Goal: Information Seeking & Learning: Get advice/opinions

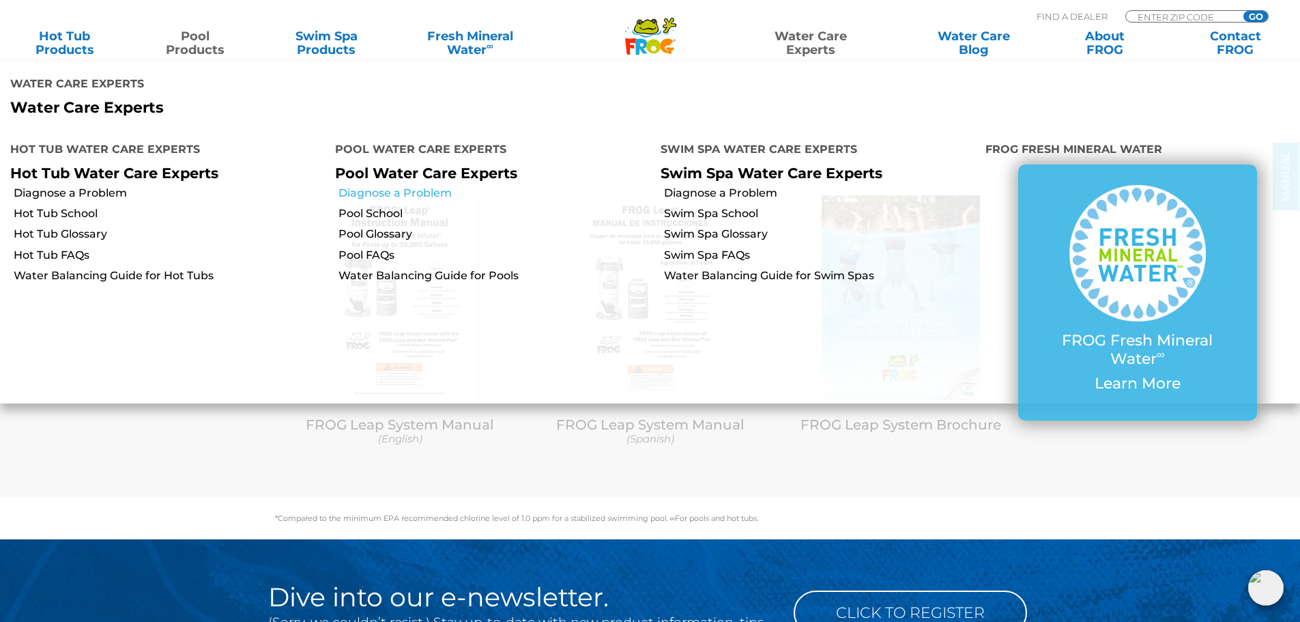
click at [396, 186] on link "Diagnose a Problem" at bounding box center [493, 193] width 311 height 15
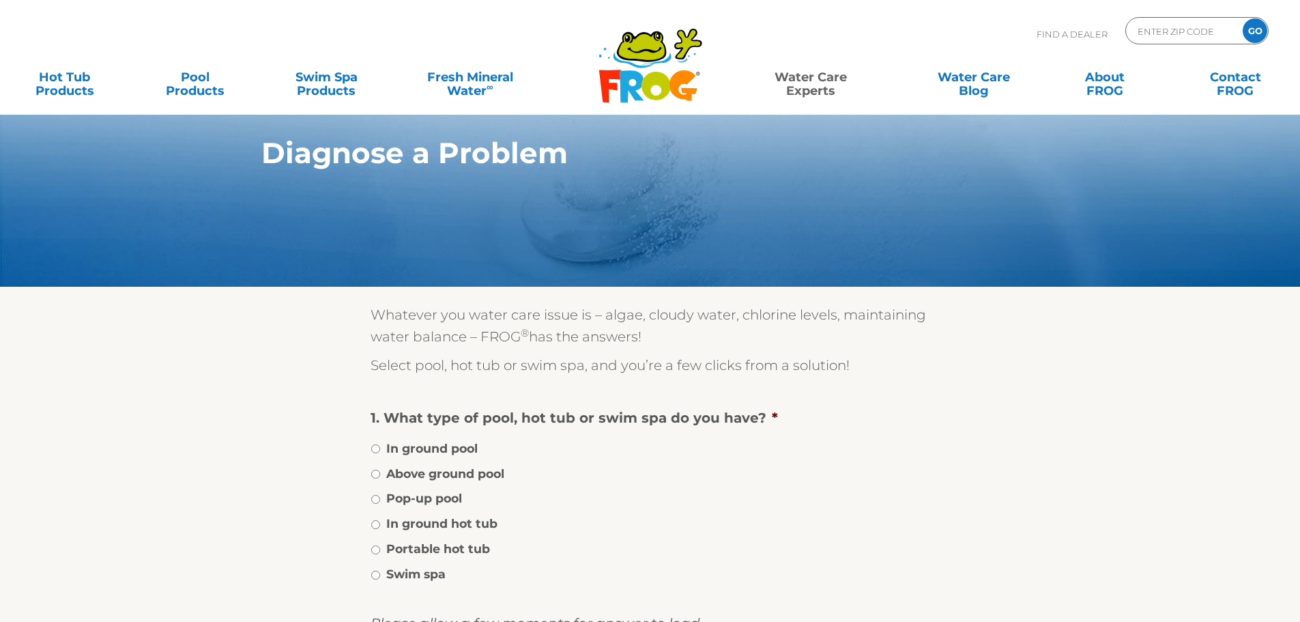
click at [391, 545] on label "Portable hot tub" at bounding box center [438, 549] width 104 height 18
click at [380, 545] on input "Portable hot tub" at bounding box center [375, 549] width 9 height 9
radio input "true"
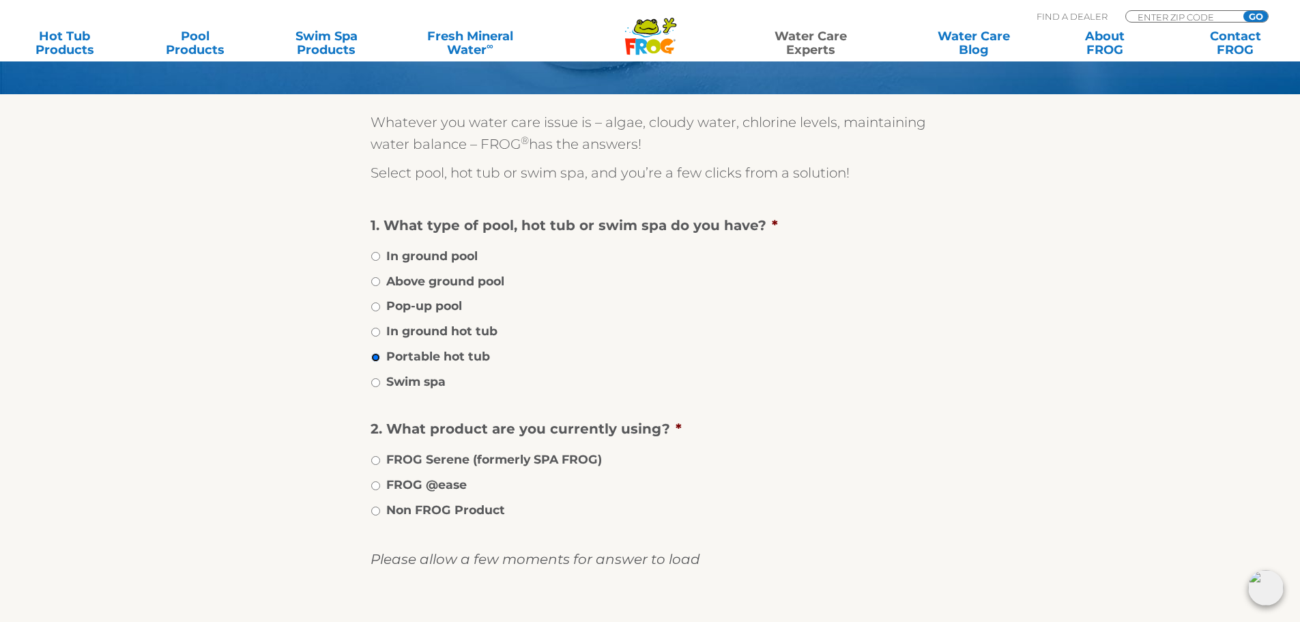
scroll to position [205, 0]
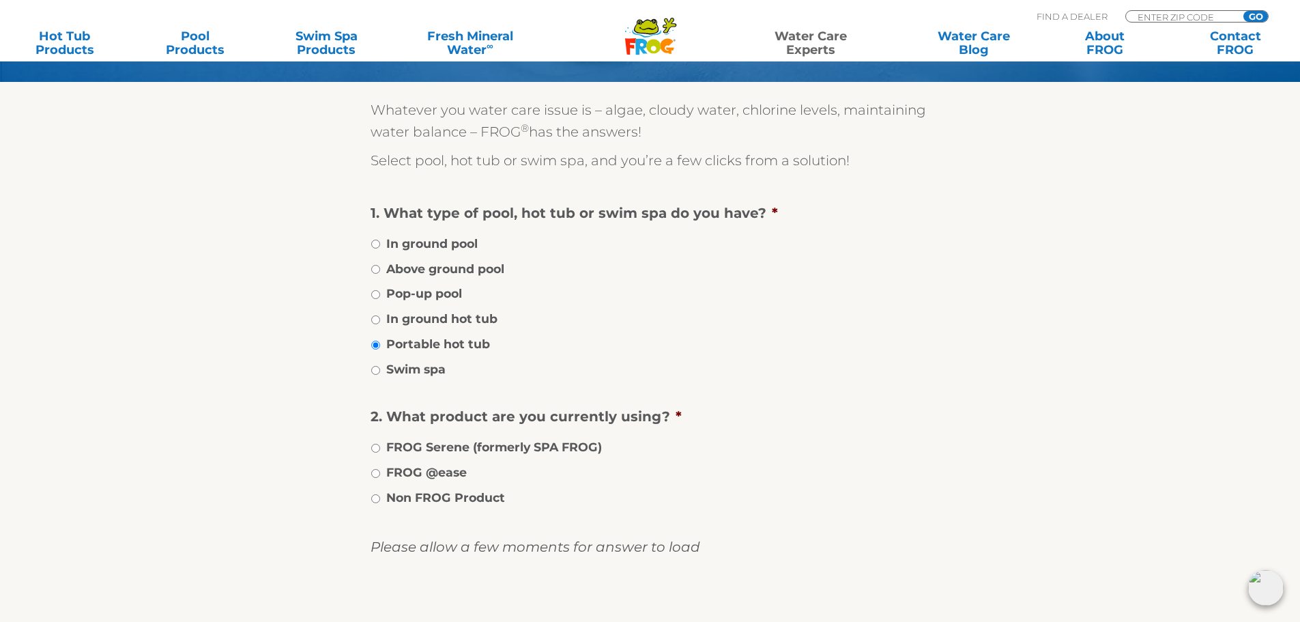
click at [454, 474] on label "FROG @ease" at bounding box center [426, 472] width 81 height 18
click at [380, 474] on input "FROG @ease" at bounding box center [375, 473] width 9 height 9
radio input "true"
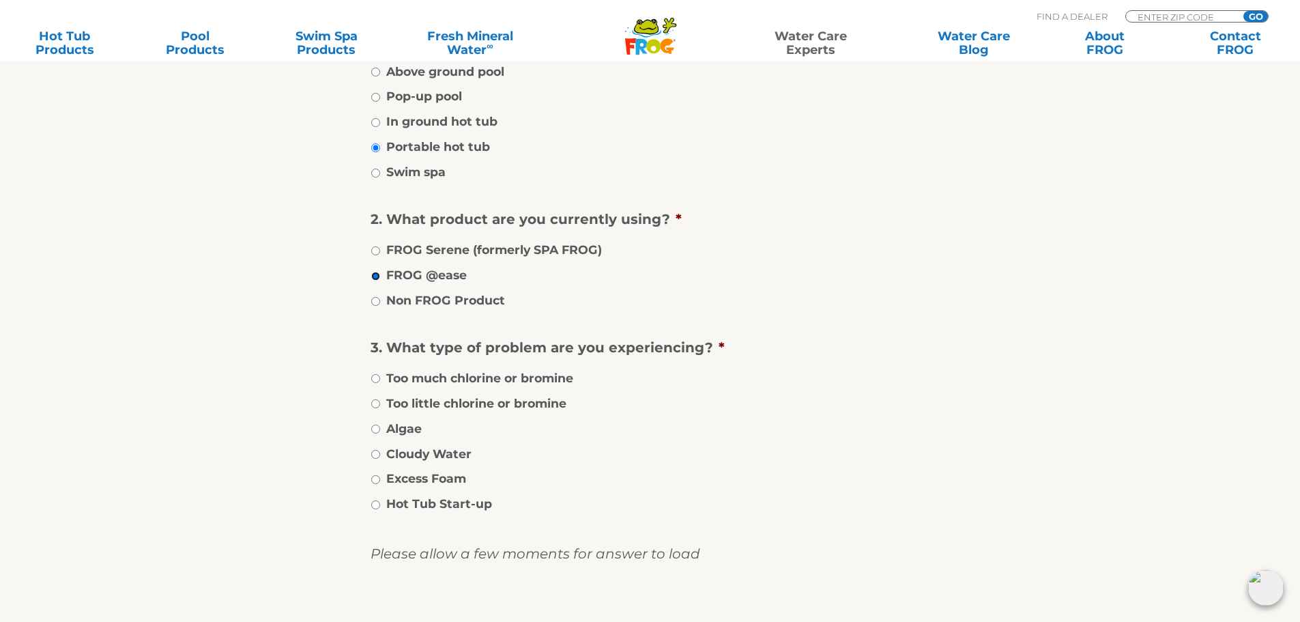
scroll to position [409, 0]
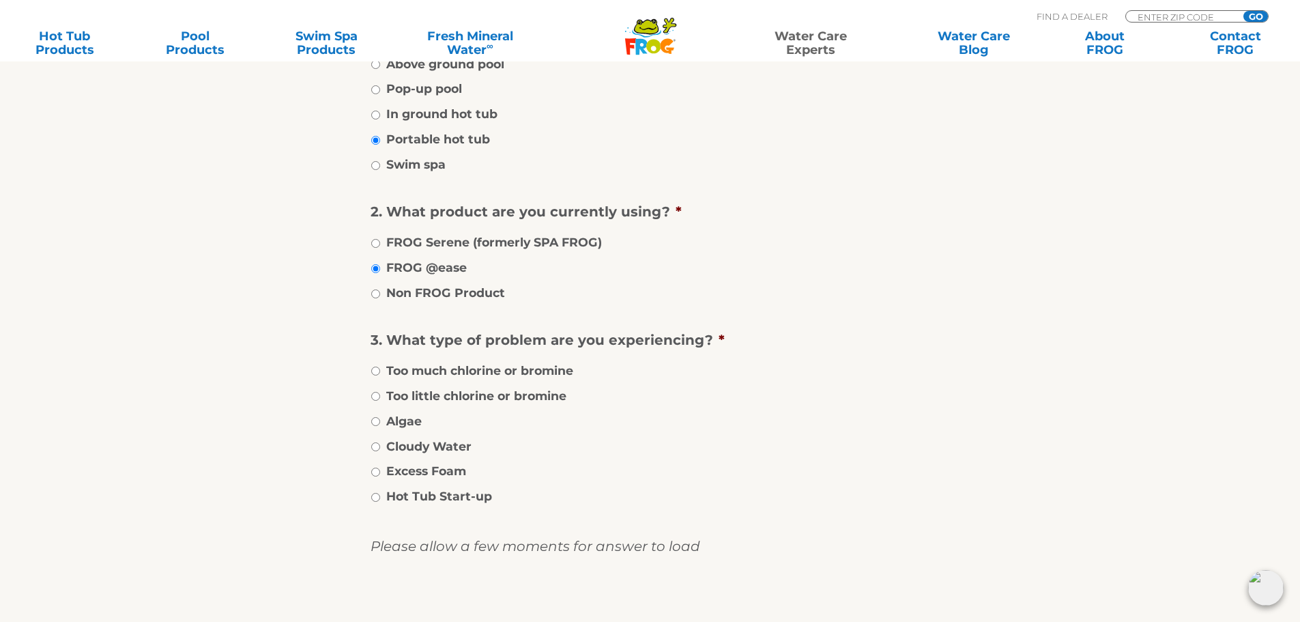
click at [564, 368] on label "Too much chlorine or bromine" at bounding box center [479, 371] width 187 height 18
click at [380, 368] on input "Too much chlorine or bromine" at bounding box center [375, 370] width 9 height 9
radio input "true"
click at [650, 607] on input "image" at bounding box center [650, 618] width 0 height 44
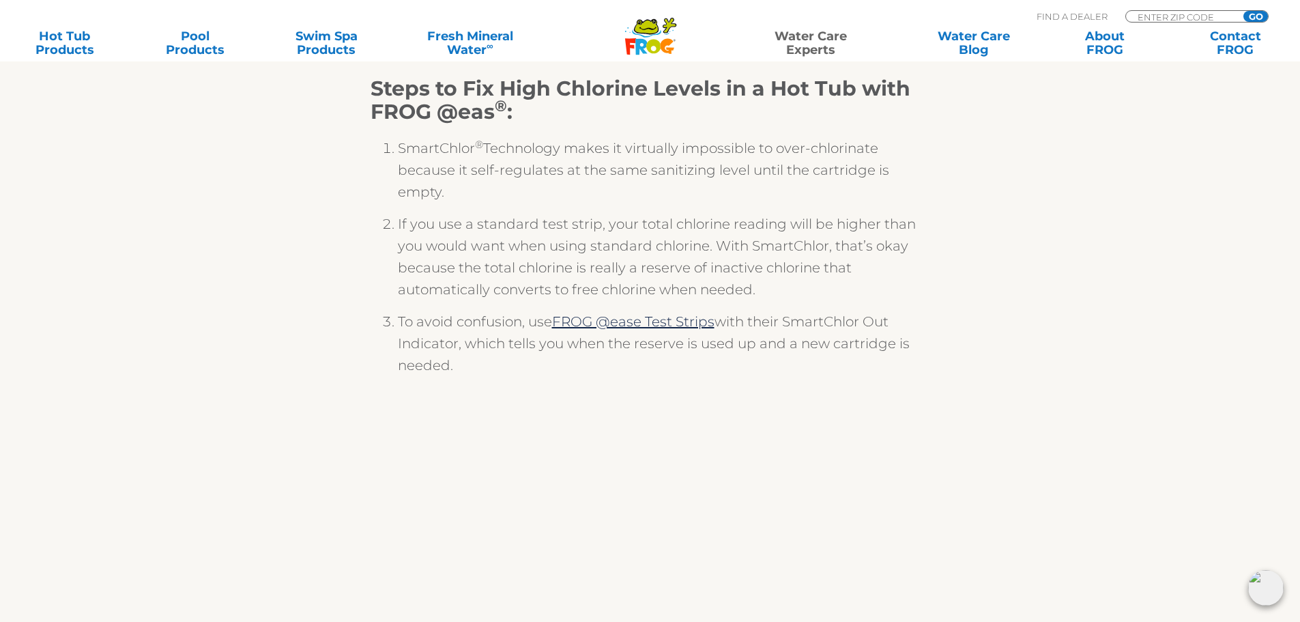
scroll to position [273, 0]
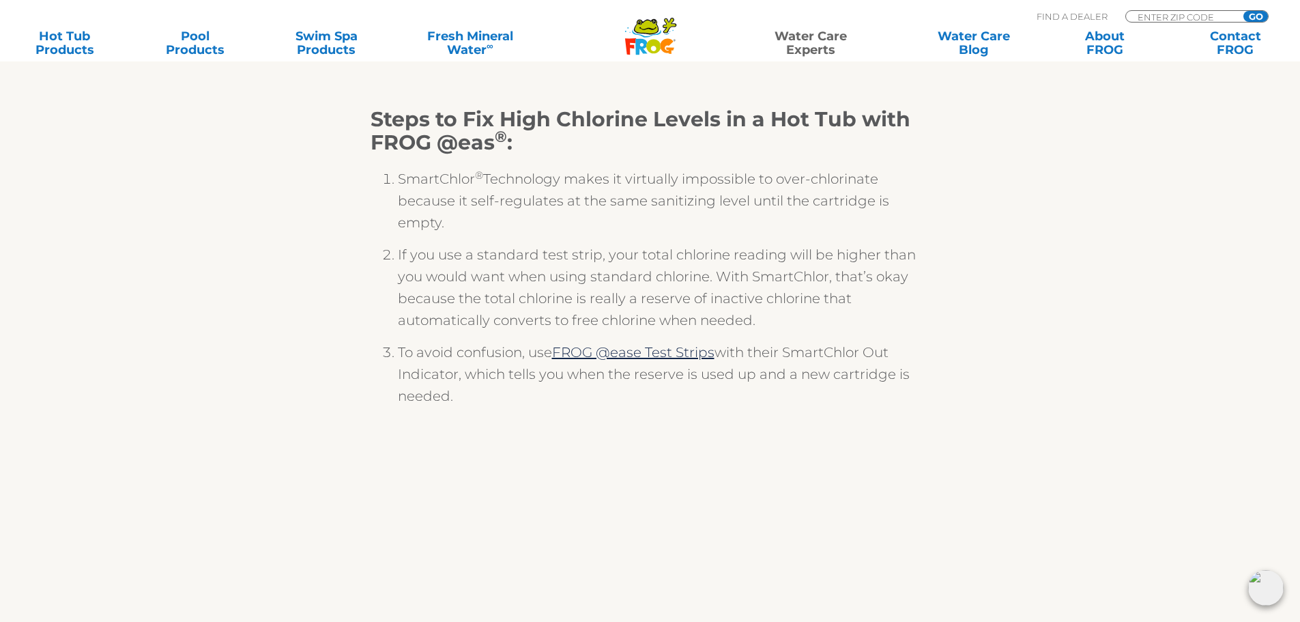
drag, startPoint x: 398, startPoint y: 177, endPoint x: 914, endPoint y: 395, distance: 560.1
click at [914, 395] on ol "SmartChlor ® Technology makes it virtually impossible to over-chlorinate becaus…" at bounding box center [649, 292] width 559 height 276
copy ol "SmartChlor ® Technology makes it virtually impossible to over-chlorinate becaus…"
